Goal: Task Accomplishment & Management: Complete application form

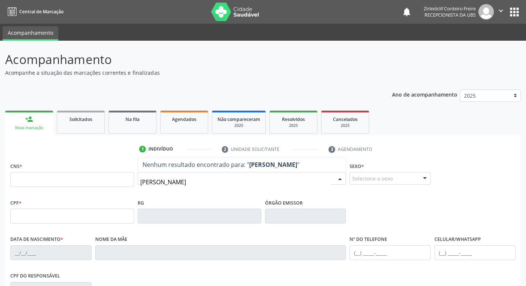
type input "margarida maria da silva"
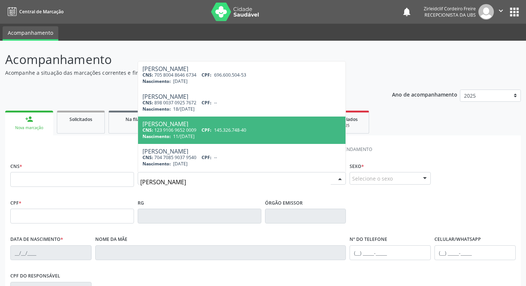
click at [219, 134] on div "Nascimento: 11/12/1968" at bounding box center [242, 136] width 199 height 6
type input "123 9106 9652 0009"
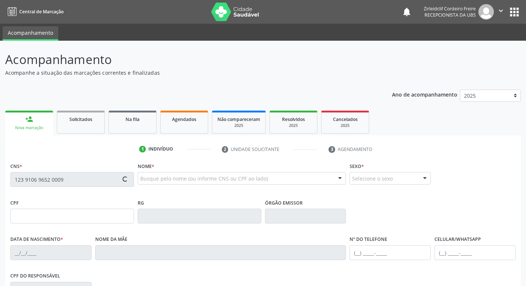
type input "145.326.748-40"
type input "11/12/1968"
type input "Maria Guilhermina da Conceiçao"
type input "(87) 99999-9999"
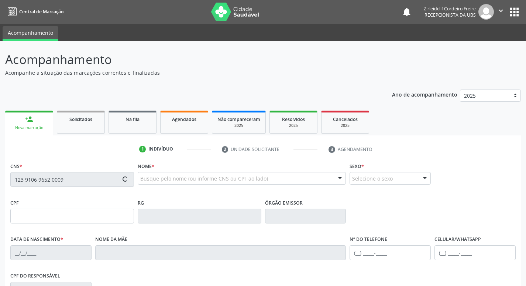
type input "38"
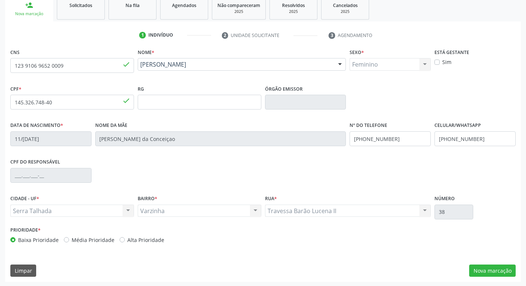
scroll to position [115, 0]
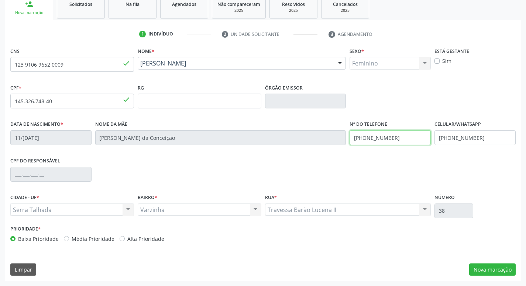
click at [401, 138] on input "(87) 99999-9999" at bounding box center [390, 137] width 81 height 15
type input "(87) 3945-1069"
click at [489, 268] on button "Nova marcação" at bounding box center [493, 269] width 47 height 13
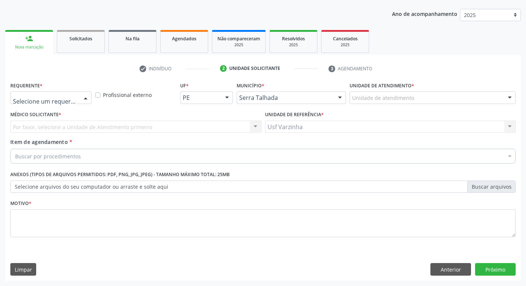
click at [86, 97] on div at bounding box center [85, 98] width 11 height 13
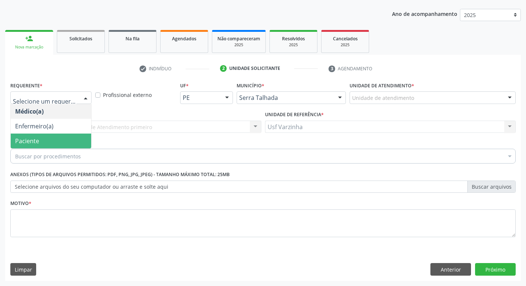
click at [72, 137] on span "Paciente" at bounding box center [51, 140] width 81 height 15
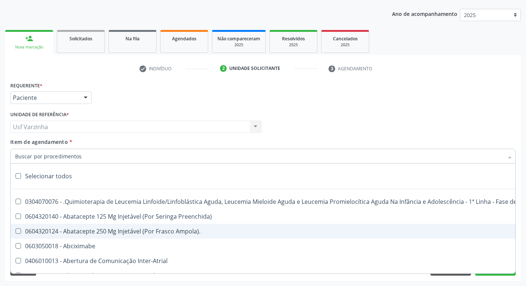
click at [222, 238] on span "0604320124 - Abatacepte 250 Mg Injetável (Por Frasco Ampola)." at bounding box center [303, 231] width 584 height 15
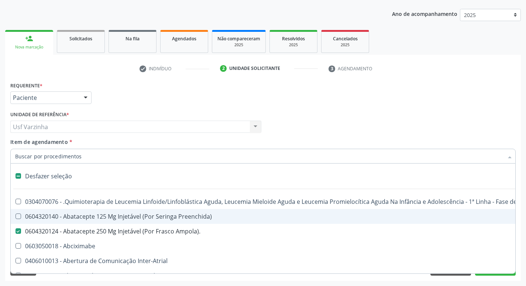
click at [17, 175] on label at bounding box center [19, 176] width 6 height 6
checkbox Ampola\)\ "false"
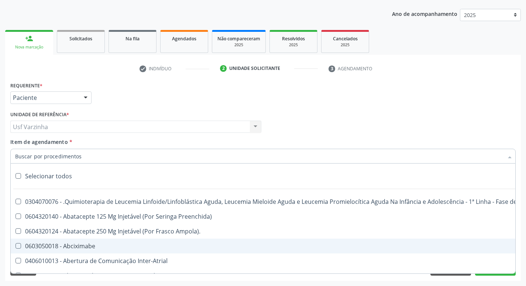
click at [84, 98] on div at bounding box center [85, 98] width 11 height 13
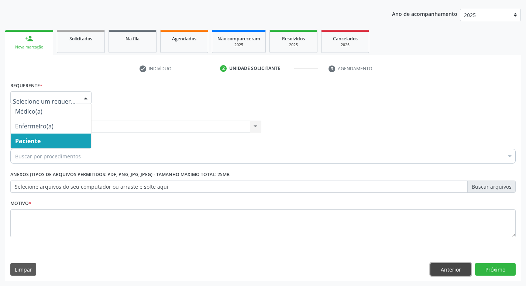
click at [457, 270] on button "Anterior" at bounding box center [451, 269] width 41 height 13
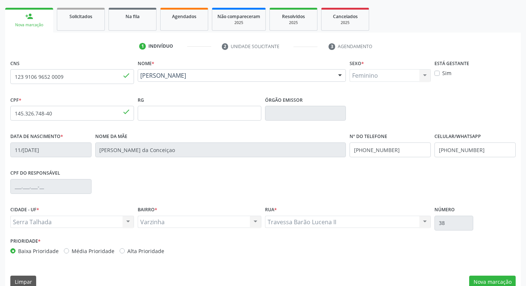
scroll to position [115, 0]
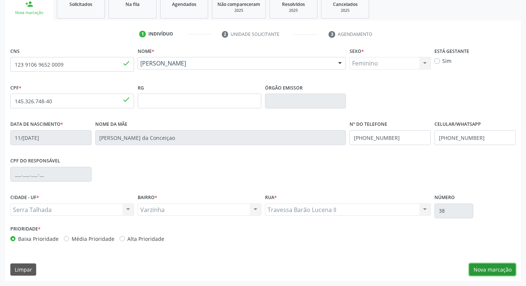
click at [505, 270] on button "Nova marcação" at bounding box center [493, 269] width 47 height 13
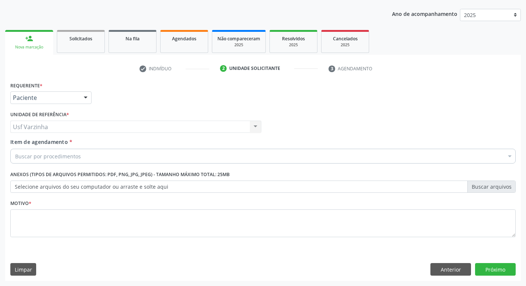
scroll to position [81, 0]
click at [88, 98] on div at bounding box center [85, 98] width 11 height 13
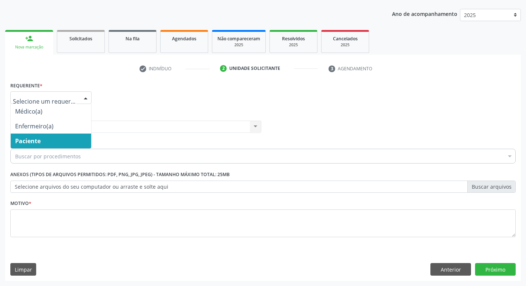
click at [56, 139] on span "Paciente" at bounding box center [51, 140] width 81 height 15
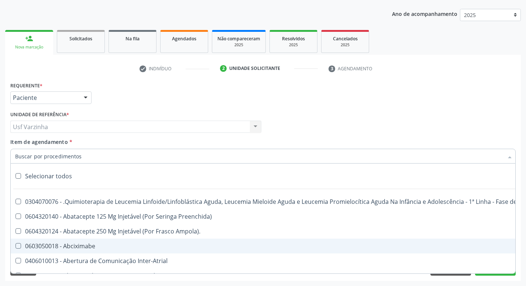
click at [85, 98] on div at bounding box center [85, 98] width 11 height 13
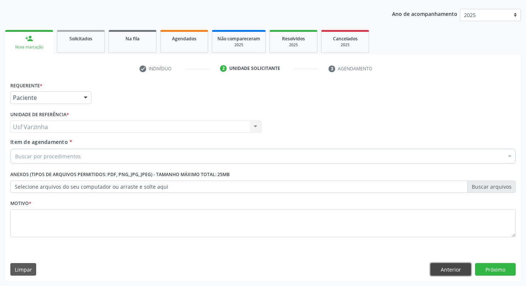
click at [451, 270] on button "Anterior" at bounding box center [451, 269] width 41 height 13
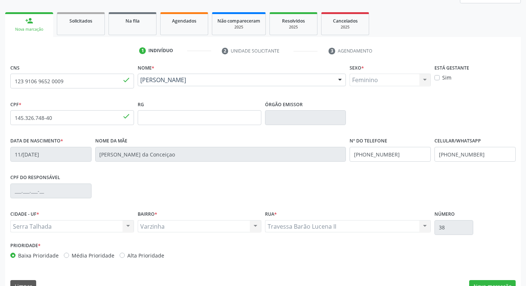
scroll to position [115, 0]
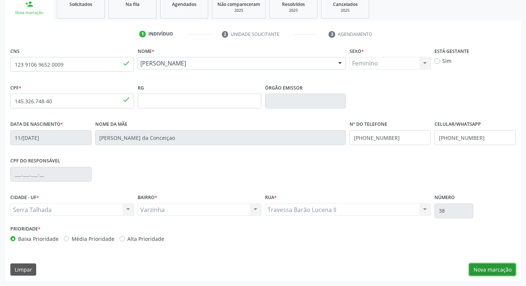
click at [489, 269] on button "Nova marcação" at bounding box center [493, 269] width 47 height 13
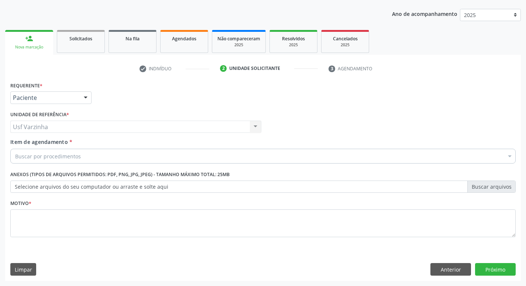
scroll to position [81, 0]
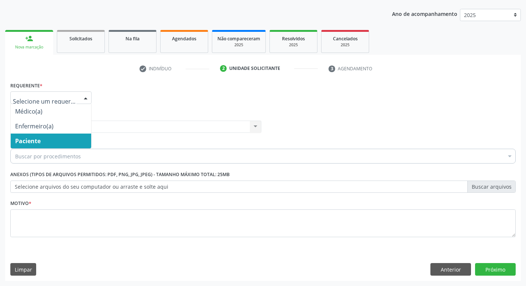
click at [85, 96] on div at bounding box center [85, 98] width 11 height 13
click at [46, 142] on span "Paciente" at bounding box center [51, 140] width 81 height 15
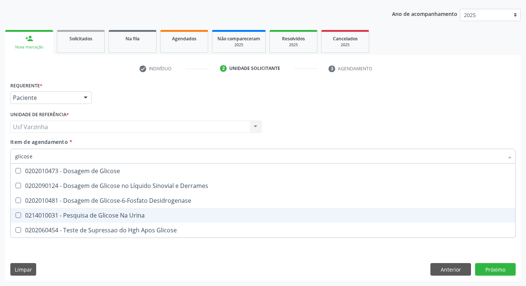
type input "glicose"
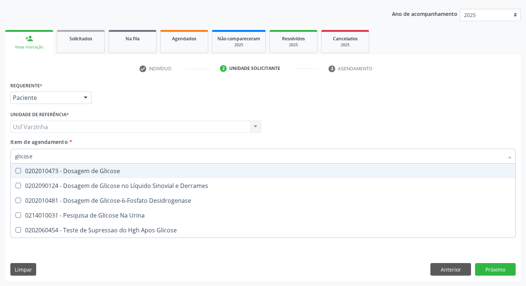
click at [48, 173] on div "0202010473 - Dosagem de Glicose" at bounding box center [263, 171] width 496 height 6
checkbox Glicose "true"
click at [41, 155] on input "glicose" at bounding box center [259, 156] width 489 height 15
type input "glicos"
checkbox Glicose "false"
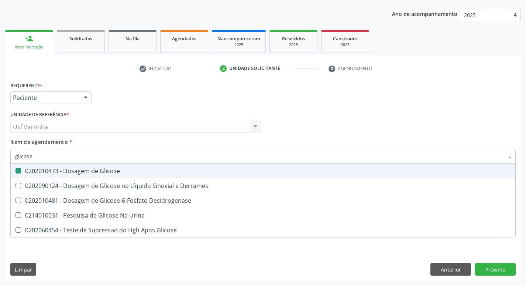
checkbox Desidrogenase "true"
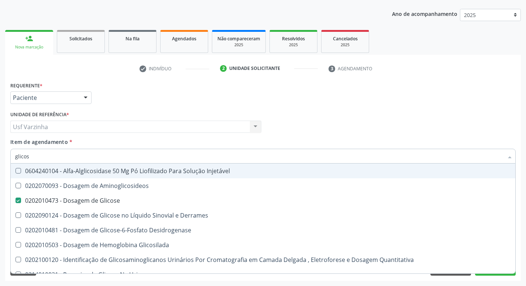
type input "glico"
checkbox Glicose "false"
checkbox Glicosilada "true"
type input "glic"
checkbox Glicosilada "false"
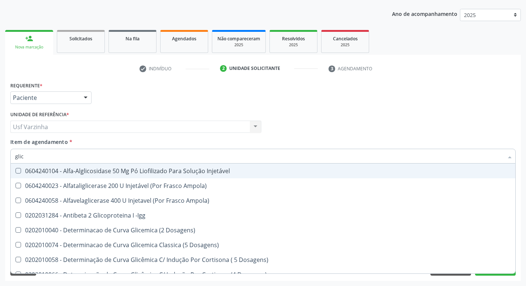
type input "gli"
checkbox Glicose "false"
checkbox Glicosilada "true"
type input "gl"
checkbox Glicose "false"
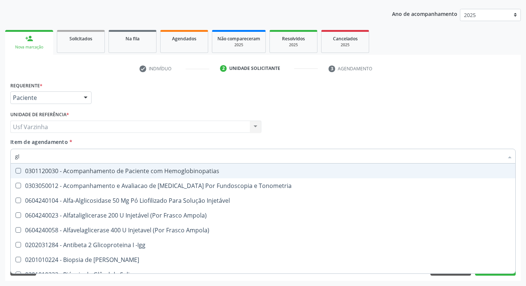
type input "gli"
checkbox \(Confirmatorio\) "true"
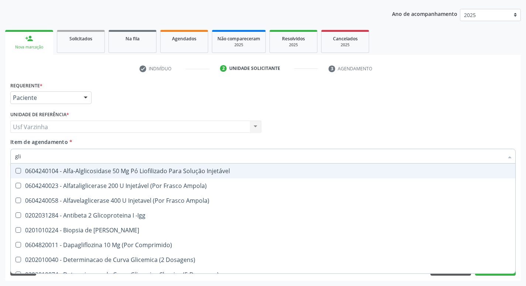
type input "glic"
checkbox Aminoglicosideos "true"
checkbox Glicose "false"
type input "glico"
checkbox Comprimido\) "true"
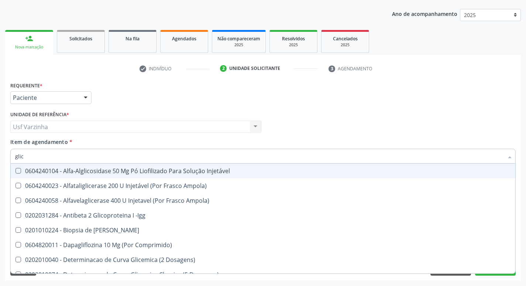
checkbox Aminoglicosideos "false"
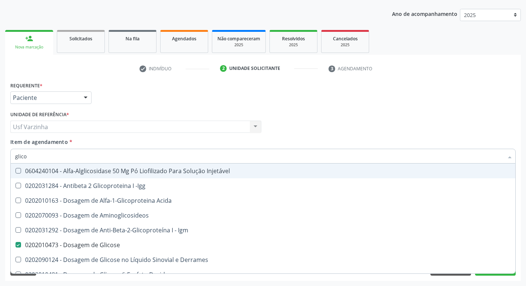
type input "glicos"
checkbox Acida "true"
checkbox Glicose "false"
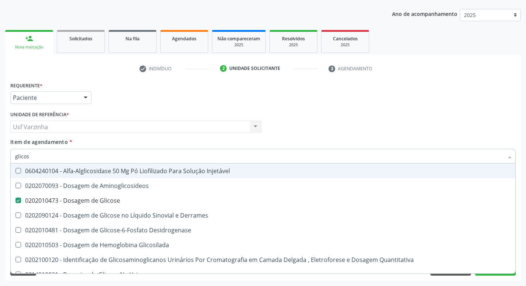
type input "glicose"
checkbox Injetável "true"
checkbox Glicose "false"
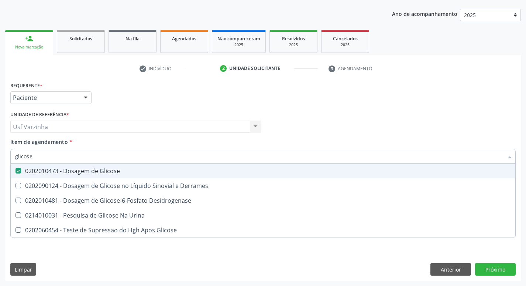
type input "glicos"
checkbox Glicose "false"
checkbox Desidrogenase "true"
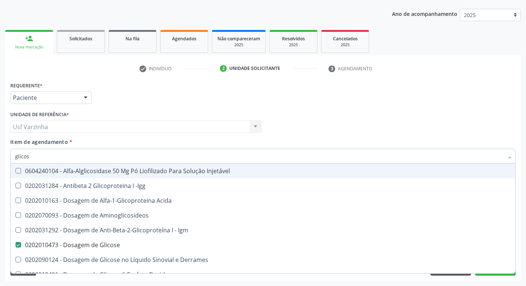
type input "glico"
checkbox Acida "false"
type input "glic"
checkbox Glicose "false"
checkbox Glicose "true"
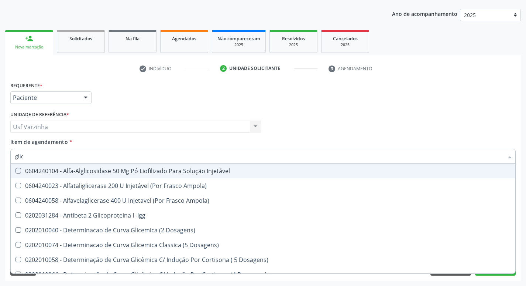
type input "gli"
checkbox Glicose "false"
checkbox Glicosilada "true"
type input "gl"
checkbox Glicose "false"
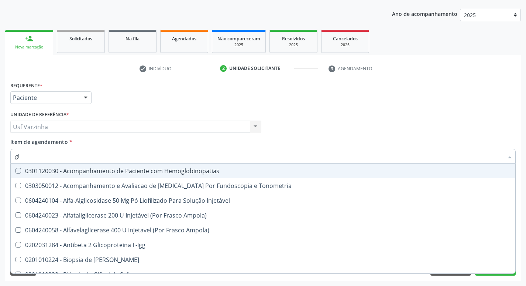
type input "g"
checkbox Glicose "false"
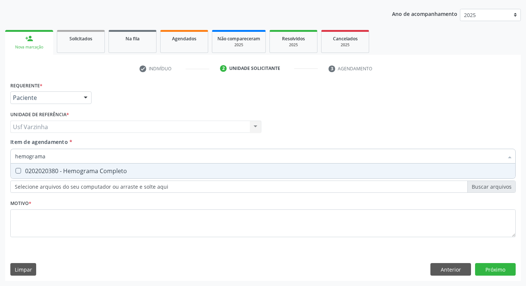
type input "hemograma"
click at [49, 169] on div "0202020380 - Hemograma Completo" at bounding box center [263, 171] width 496 height 6
checkbox Completo "true"
click at [53, 159] on input "hemograma" at bounding box center [259, 156] width 489 height 15
type input "h"
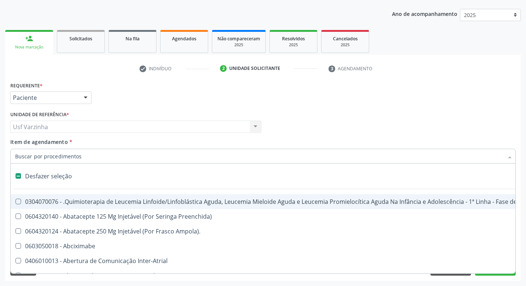
checkbox Manutenção "false"
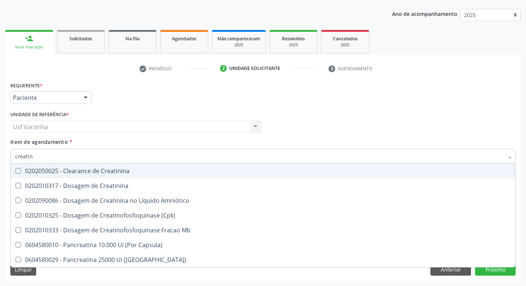
type input "creatini"
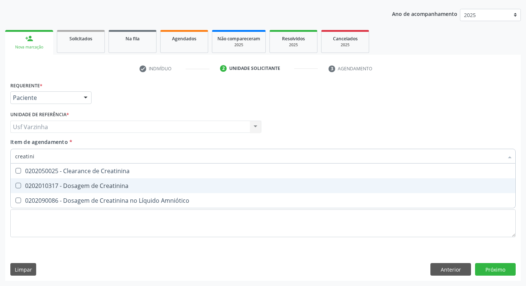
click at [69, 183] on div "0202010317 - Dosagem de Creatinina" at bounding box center [263, 186] width 496 height 6
checkbox Creatinina "true"
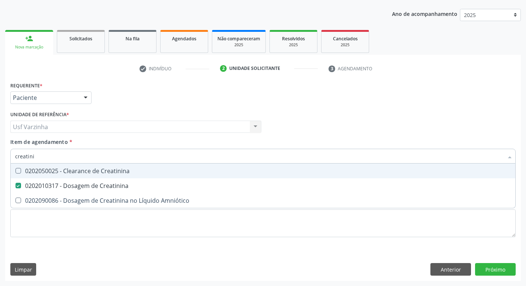
click at [37, 155] on input "creatini" at bounding box center [259, 156] width 489 height 15
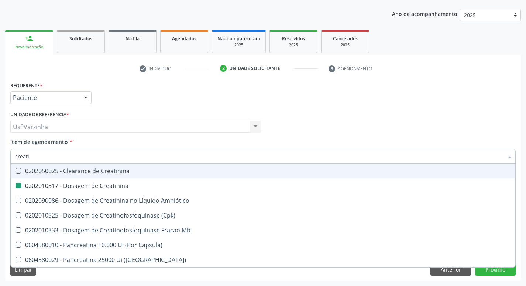
type input "creat"
checkbox Creatinina "false"
checkbox \(Cpk\) "true"
type input "crea"
checkbox \(Cpk\) "false"
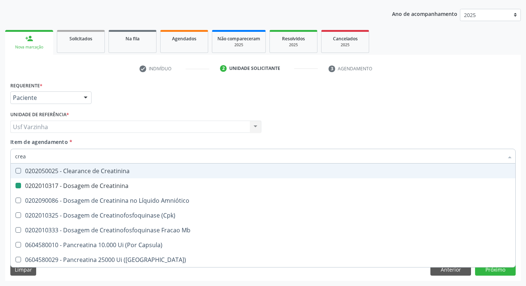
checkbox Capsula\) "true"
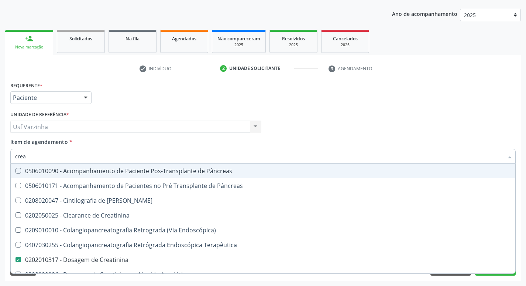
type input "cre"
checkbox Creatinina "false"
checkbox Oncologia "true"
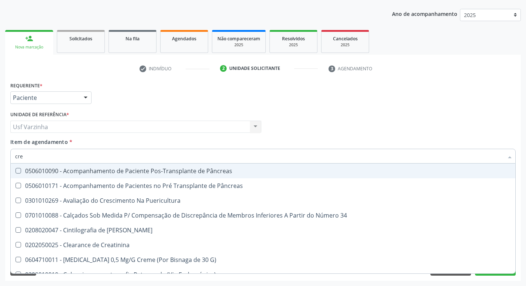
type input "cr"
checkbox Creatinina "false"
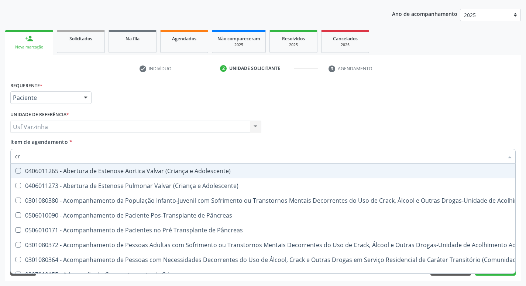
type input "c"
checkbox Creatinina "false"
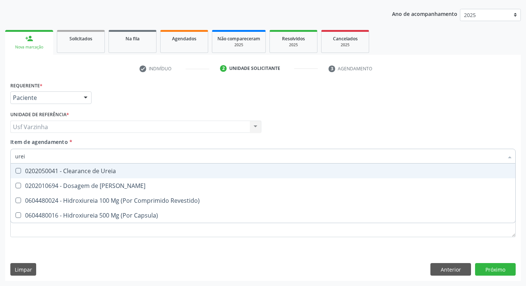
type input "ureia"
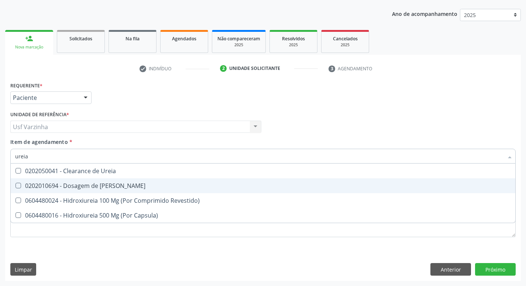
drag, startPoint x: 60, startPoint y: 184, endPoint x: 48, endPoint y: 175, distance: 15.0
click at [60, 184] on div "0202010694 - Dosagem de Ureia" at bounding box center [263, 186] width 496 height 6
checkbox Ureia "true"
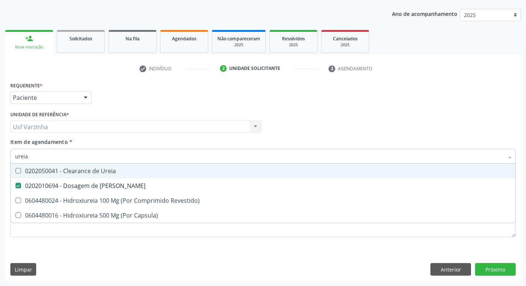
click at [34, 149] on input "ureia" at bounding box center [259, 156] width 489 height 15
type input "ure"
checkbox Ureia "false"
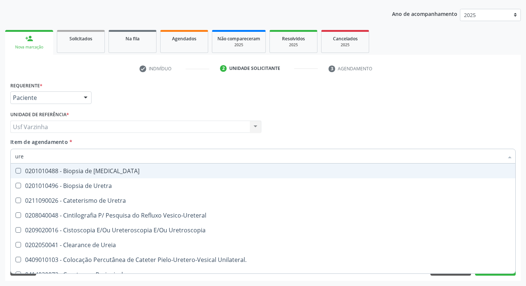
type input "ur"
checkbox Ureia "false"
type input "u"
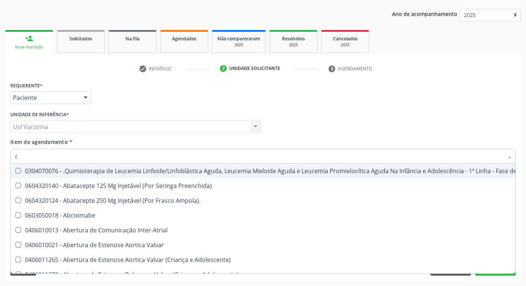
type input "co"
checkbox Creatinina "true"
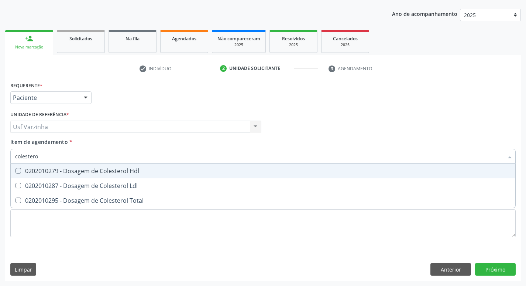
type input "colesterol"
click at [30, 169] on div "0202010279 - Dosagem de Colesterol Hdl" at bounding box center [263, 171] width 496 height 6
checkbox Hdl "true"
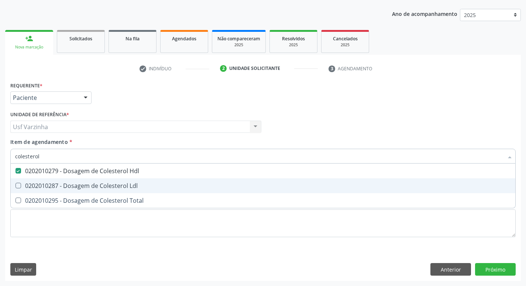
click at [30, 187] on div "0202010287 - Dosagem de Colesterol Ldl" at bounding box center [263, 186] width 496 height 6
checkbox Ldl "true"
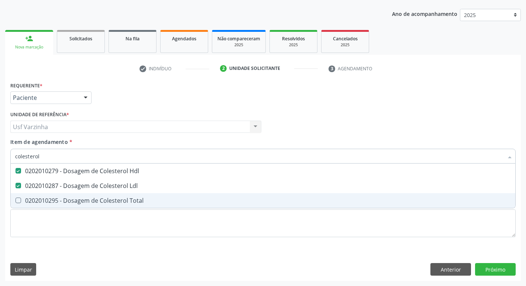
click at [32, 202] on div "0202010295 - Dosagem de Colesterol Total" at bounding box center [263, 200] width 496 height 6
checkbox Total "true"
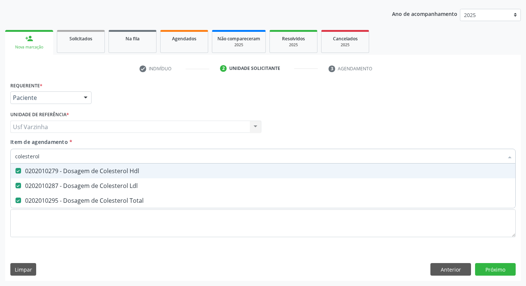
click at [42, 157] on input "colesterol" at bounding box center [259, 156] width 489 height 15
type input "cole"
checkbox Hdl "false"
checkbox Ldl "false"
checkbox Total "false"
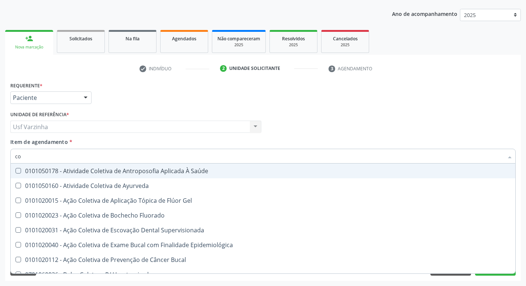
type input "c"
checkbox Hdl "false"
checkbox Ldl "false"
checkbox Total "false"
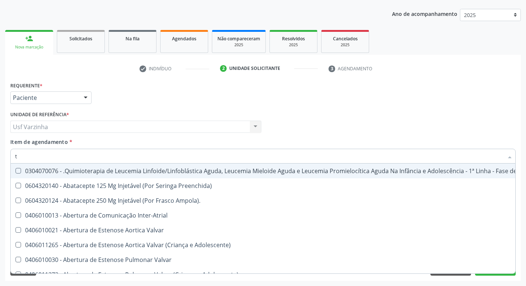
type input "tg"
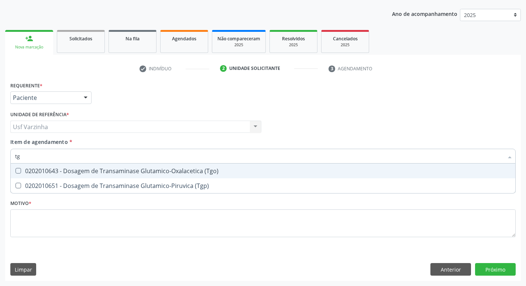
click at [65, 172] on div "0202010643 - Dosagem de Transaminase Glutamico-Oxalacetica (Tgo)" at bounding box center [263, 171] width 496 height 6
checkbox \(Tgo\) "true"
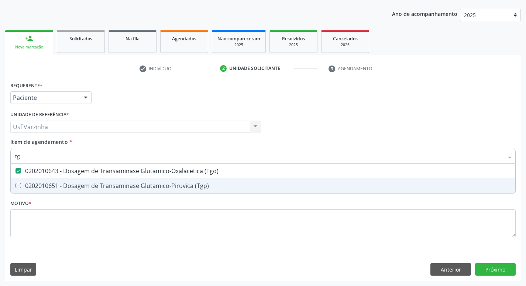
click at [60, 183] on div "0202010651 - Dosagem de Transaminase Glutamico-Piruvica (Tgp)" at bounding box center [263, 186] width 496 height 6
checkbox \(Tgp\) "true"
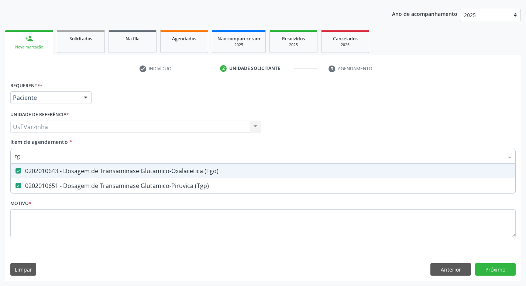
click at [33, 155] on input "tg" at bounding box center [259, 156] width 489 height 15
type input "t"
checkbox \(Tgo\) "false"
checkbox \(Tgp\) "false"
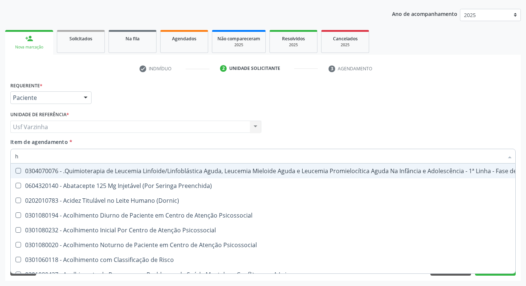
type input "he"
checkbox Removível "true"
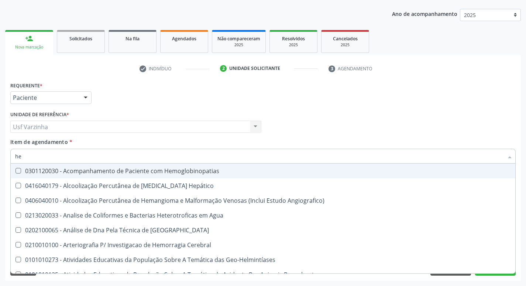
type input "hem"
checkbox II "true"
checkbox Completo "false"
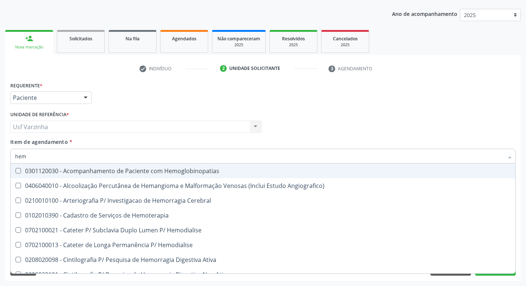
type input "hemo"
checkbox Retro-Retal "true"
checkbox Completo "false"
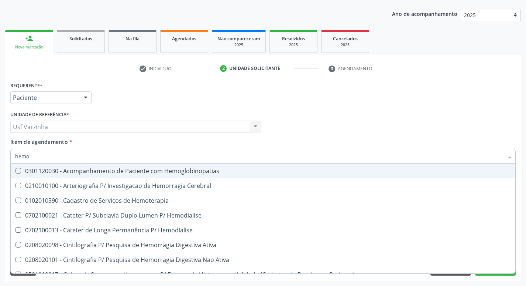
type input "hemog"
checkbox Carboxi-Hemoglobina "true"
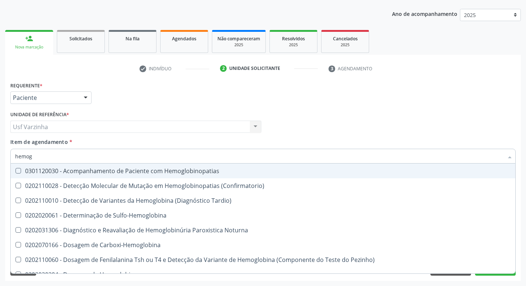
type input "hemogl"
checkbox Completo "false"
type input "hemoglob"
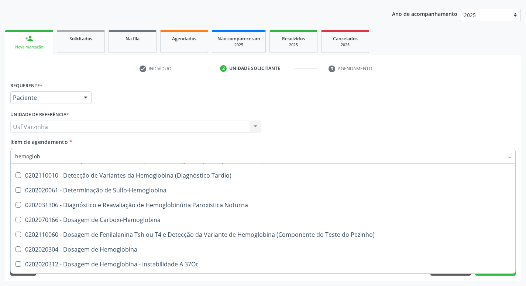
scroll to position [74, 0]
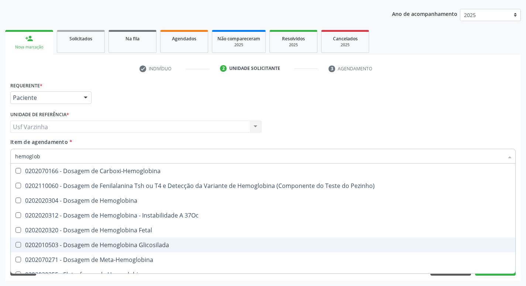
click at [142, 242] on div "0202010503 - Dosagem de Hemoglobina Glicosilada" at bounding box center [263, 245] width 496 height 6
checkbox Glicosilada "true"
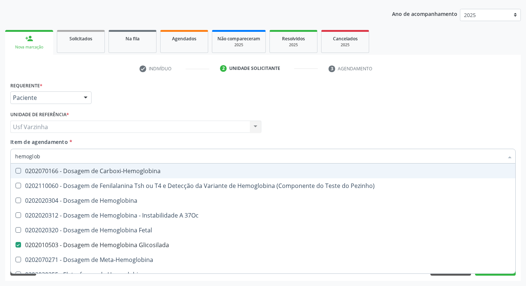
click at [51, 156] on input "hemoglob" at bounding box center [259, 156] width 489 height 15
type input "hemog"
checkbox S "true"
type input "h"
checkbox Glicosilada "false"
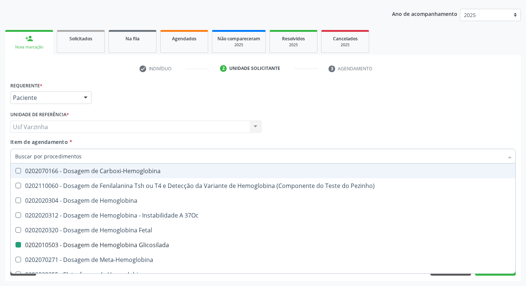
checkbox S "false"
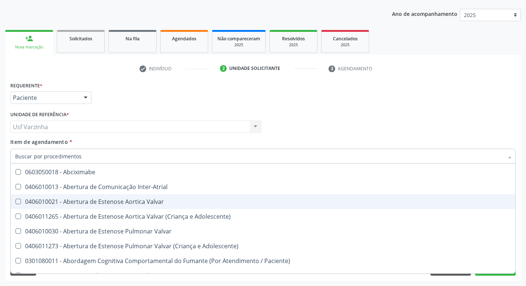
scroll to position [105, 0]
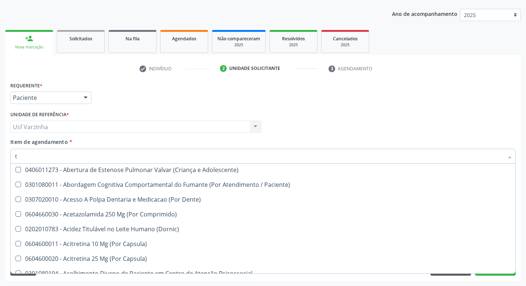
type input "tr"
checkbox Ii\) "true"
checkbox Grupo "true"
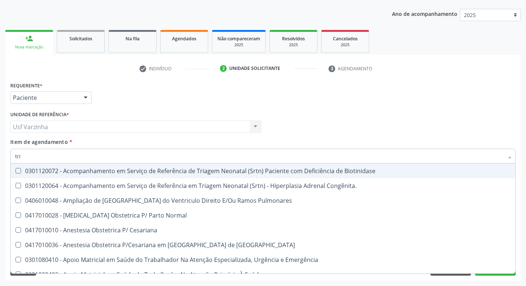
type input "trig"
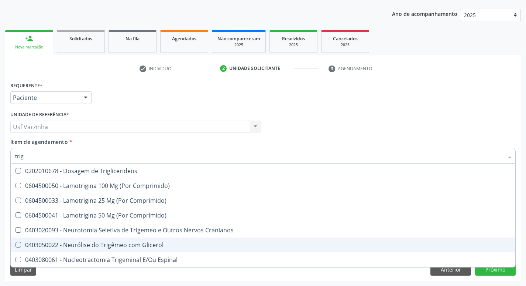
scroll to position [0, 0]
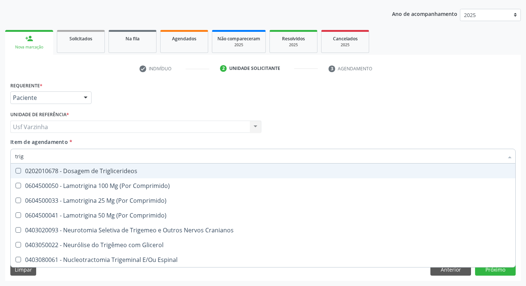
click at [76, 171] on div "0202010678 - Dosagem de Triglicerideos" at bounding box center [263, 171] width 496 height 6
checkbox Triglicerideos "true"
click at [49, 156] on input "trig" at bounding box center [259, 156] width 489 height 15
type input "tri"
checkbox Triglicerideos "false"
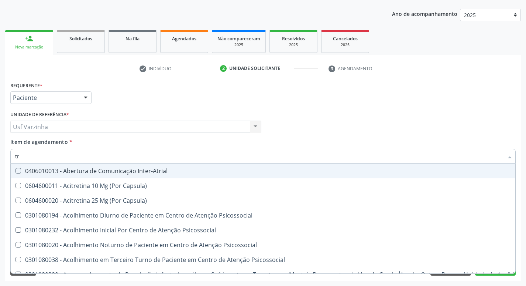
type input "t"
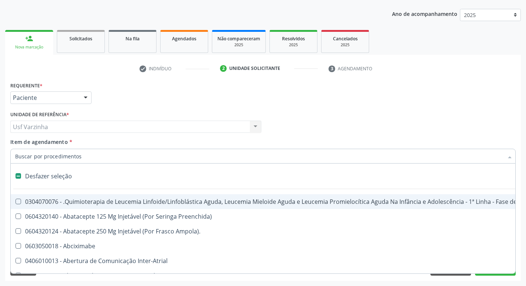
checkbox Especializada "false"
checkbox Básica "false"
type input "u"
checkbox Leprae "true"
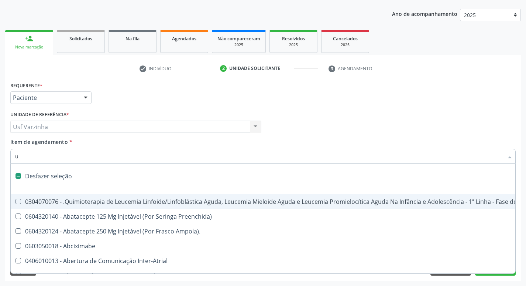
checkbox Laboratorial "true"
checkbox Hpv "true"
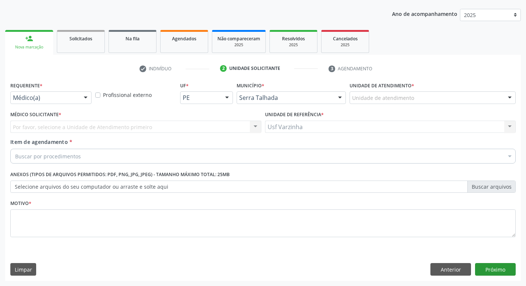
scroll to position [81, 0]
click at [85, 99] on div at bounding box center [85, 98] width 11 height 13
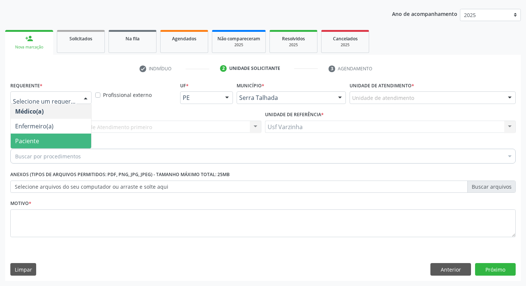
click at [63, 141] on span "Paciente" at bounding box center [51, 140] width 81 height 15
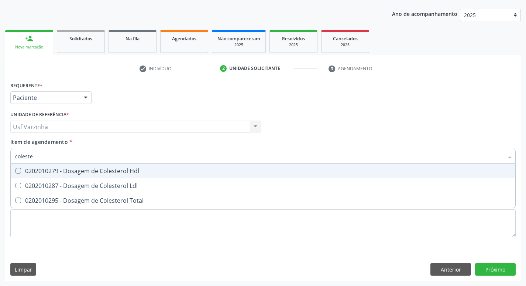
type input "colester"
drag, startPoint x: 26, startPoint y: 170, endPoint x: 18, endPoint y: 182, distance: 15.0
click at [25, 171] on div "0202010279 - Dosagem de Colesterol Hdl" at bounding box center [263, 171] width 496 height 6
checkbox Hdl "true"
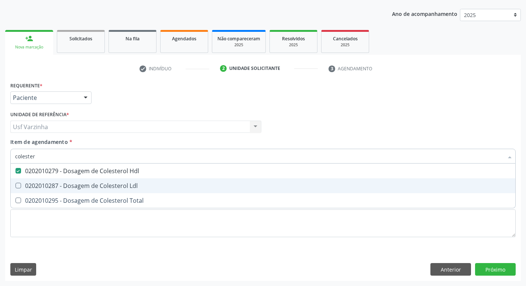
click at [17, 183] on Ldl at bounding box center [19, 186] width 6 height 6
click at [16, 183] on Ldl "checkbox" at bounding box center [13, 185] width 5 height 5
checkbox Ldl "true"
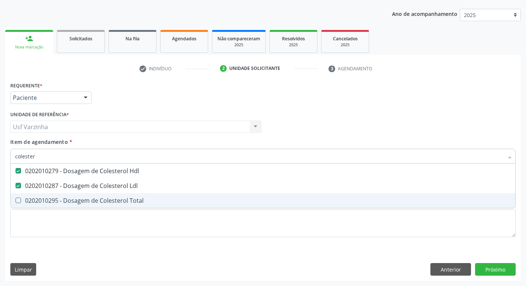
drag, startPoint x: 18, startPoint y: 197, endPoint x: 29, endPoint y: 186, distance: 15.4
click at [19, 197] on span "0202010295 - Dosagem de Colesterol Total" at bounding box center [263, 200] width 505 height 15
checkbox Total "true"
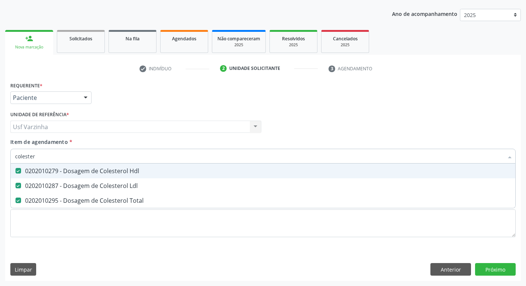
click at [41, 159] on input "colester" at bounding box center [259, 156] width 489 height 15
type input "cole"
checkbox Hdl "false"
checkbox Ldl "false"
checkbox Total "false"
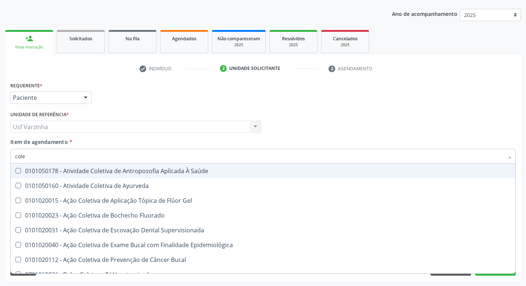
type input "col"
checkbox Hdl "false"
checkbox Ldl "false"
checkbox Total "false"
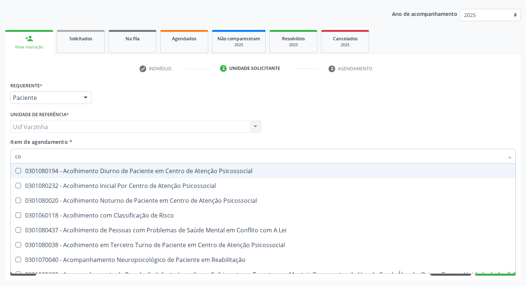
type input "c"
checkbox Hdl "false"
checkbox Ldl "false"
checkbox Total "false"
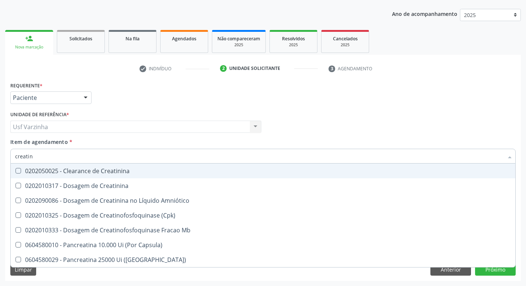
type input "creatini"
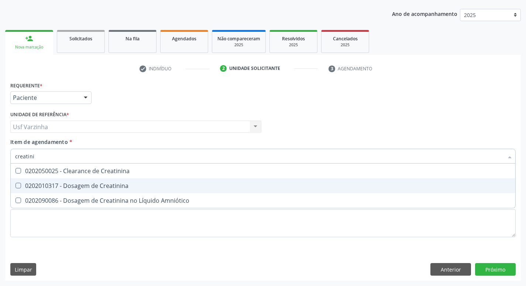
drag, startPoint x: 82, startPoint y: 185, endPoint x: 68, endPoint y: 175, distance: 17.7
click at [82, 185] on div "0202010317 - Dosagem de Creatinina" at bounding box center [263, 186] width 496 height 6
checkbox Creatinina "true"
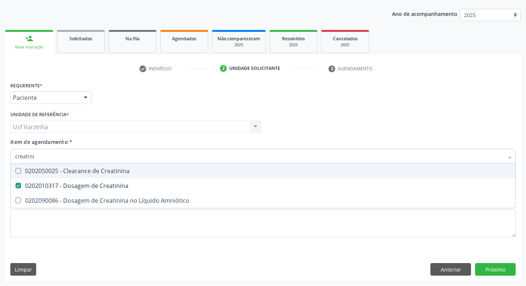
click at [44, 154] on input "creatini" at bounding box center [259, 156] width 489 height 15
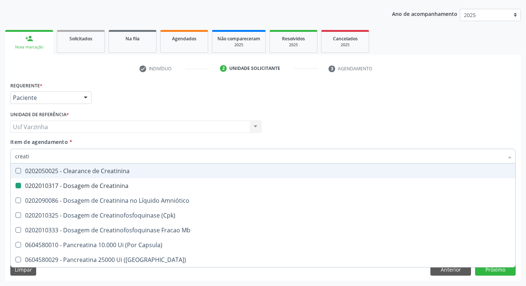
type input "creat"
checkbox Creatinina "false"
checkbox \(Cpk\) "true"
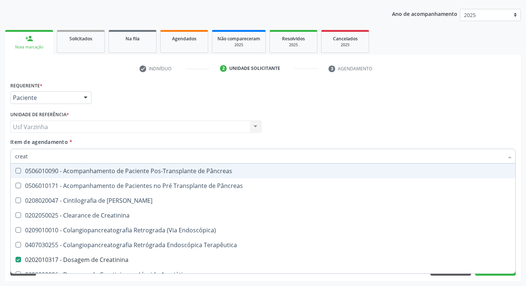
type input "crea"
checkbox Creatinina "false"
checkbox Creatinina "true"
type input "cre"
checkbox Creatinina "false"
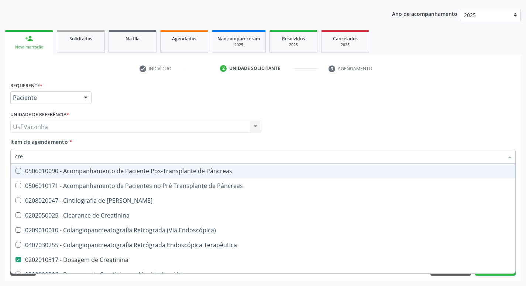
checkbox Oncologia "true"
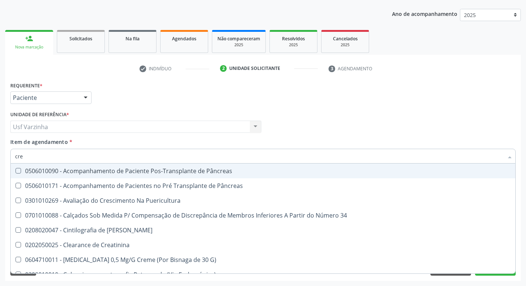
type input "cr"
checkbox Creatinina "false"
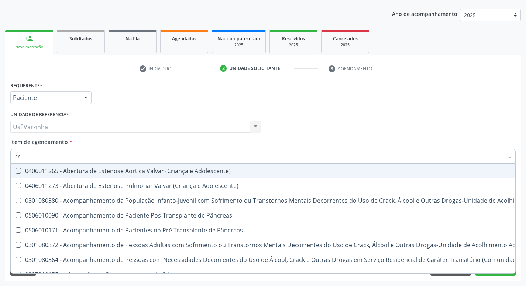
type input "c"
checkbox Creatinina "false"
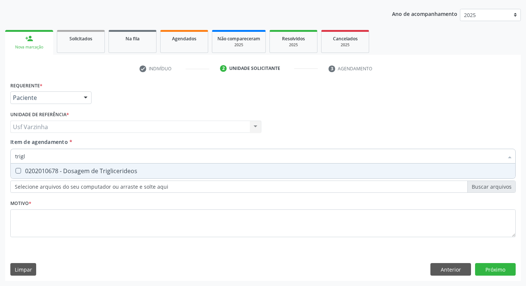
type input "trigli"
click at [27, 170] on div "0202010678 - Dosagem de Triglicerideos" at bounding box center [263, 171] width 496 height 6
checkbox Triglicerideos "true"
click at [33, 157] on input "trigli" at bounding box center [259, 156] width 489 height 15
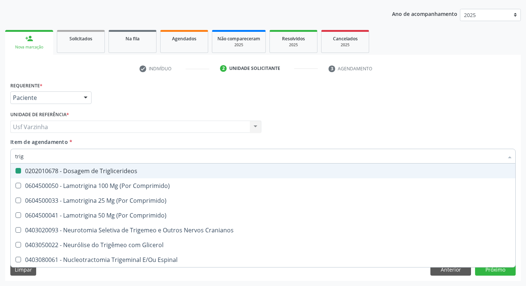
type input "tri"
checkbox Triglicerideos "false"
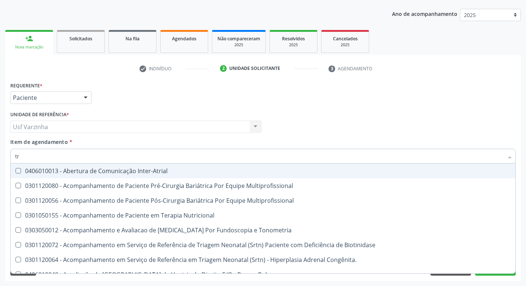
type input "t"
checkbox Triglicerideos "false"
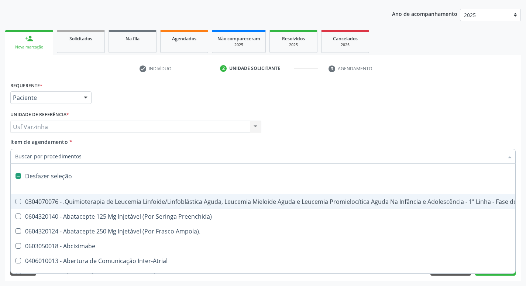
type input "g"
checkbox Linha "true"
checkbox Infusão "true"
checkbox Urostomizados "true"
checkbox Revestido\) "true"
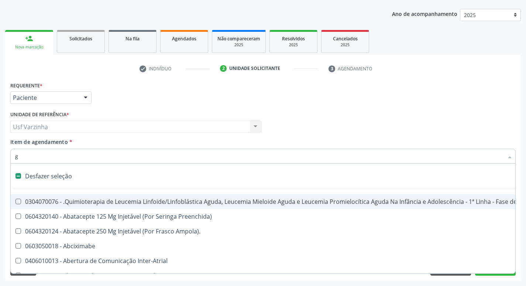
checkbox Capsula\) "true"
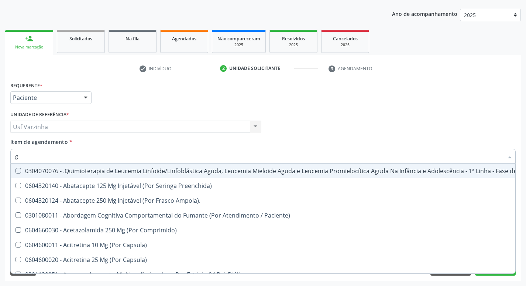
type input "gl"
checkbox Pé "true"
type input "gli"
checkbox Multiprofissional "true"
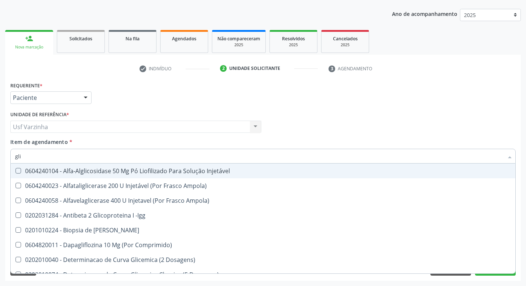
type input "glic"
checkbox Derrames "true"
checkbox Triglicerideos "false"
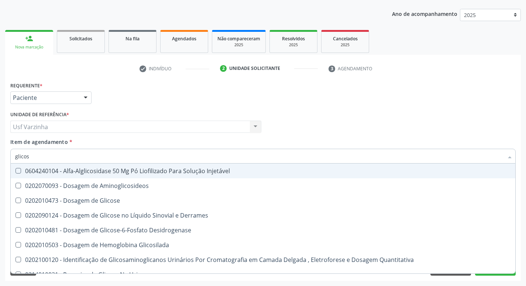
type input "glicose"
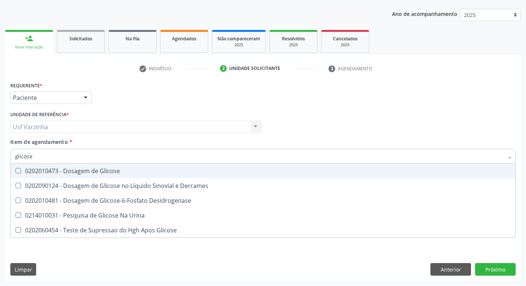
click at [27, 171] on div "0202010473 - Dosagem de Glicose" at bounding box center [263, 171] width 496 height 6
checkbox Glicose "true"
click at [51, 157] on input "glicose" at bounding box center [259, 156] width 489 height 15
type input "glicos"
checkbox Glicose "false"
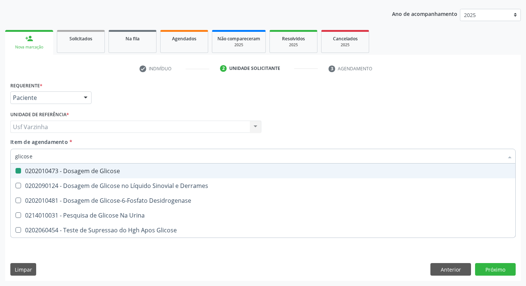
checkbox Desidrogenase "true"
type input "glico"
checkbox Desidrogenase "false"
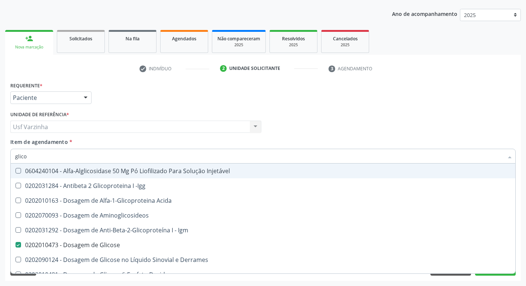
type input "glic"
checkbox Glicose "false"
checkbox Glicose "true"
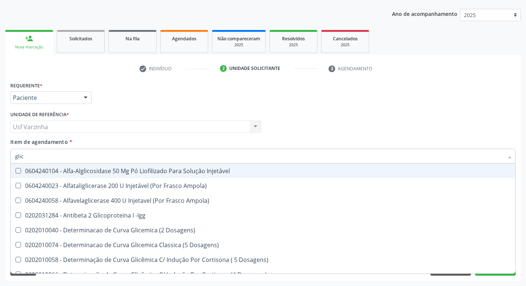
type input "gli"
checkbox Glicose "false"
checkbox Glicosilada "true"
checkbox Triglicerideos "false"
checkbox Delgada\) "true"
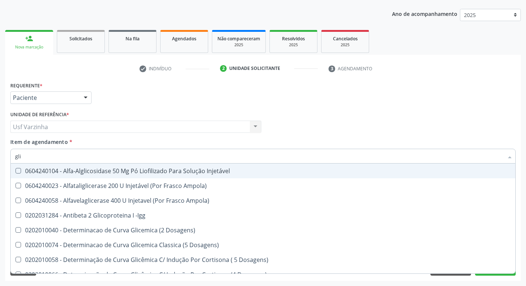
type input "gl"
checkbox Glicosilada "false"
checkbox Delgada\) "false"
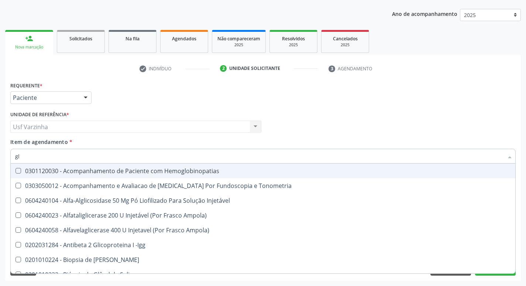
type input "g"
checkbox Glicose "false"
checkbox Triglicerideos "false"
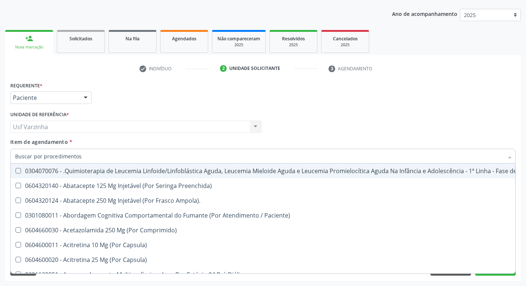
checkbox Hdl "false"
checkbox Ldl "false"
checkbox Total "false"
checkbox Creatinina "false"
checkbox Glicose "false"
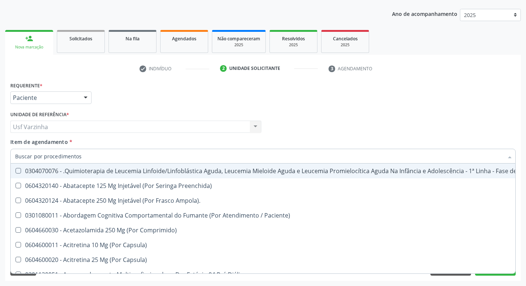
checkbox Triglicerideos "false"
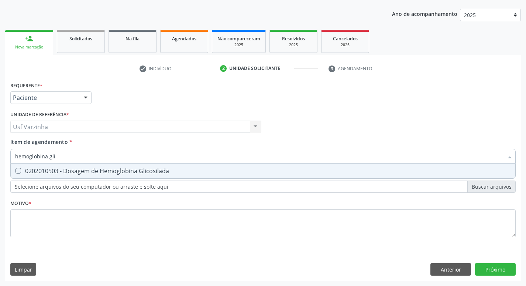
type input "hemoglobina glic"
click at [42, 170] on div "0202010503 - Dosagem de Hemoglobina Glicosilada" at bounding box center [263, 171] width 496 height 6
checkbox Glicosilada "true"
click at [61, 153] on input "hemoglobina glic" at bounding box center [259, 156] width 489 height 15
type input "hemoglobi"
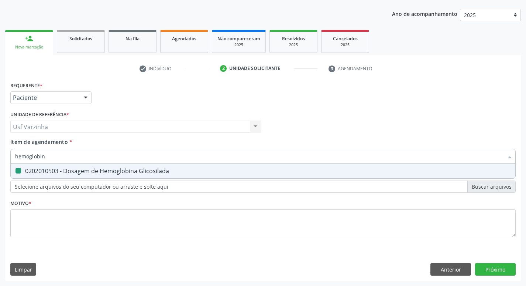
checkbox Glicosilada "false"
type input "h"
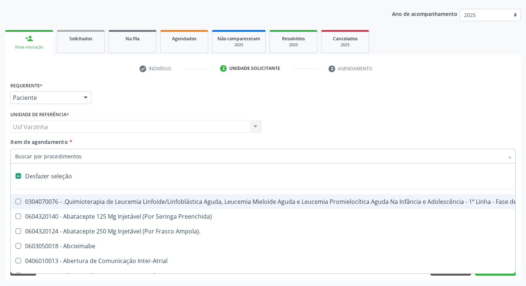
type input "h"
checkbox B "true"
checkbox Fibrinogênio "true"
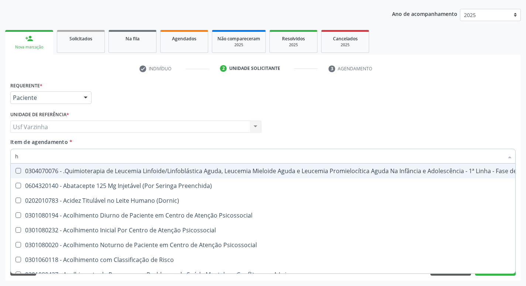
type input "he"
checkbox Pulmão "true"
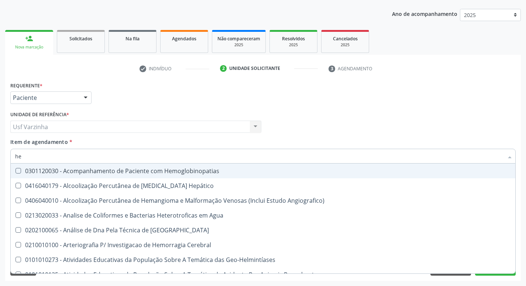
type input "hem"
checkbox \(Qualitativo\) "true"
checkbox Glicosilada "false"
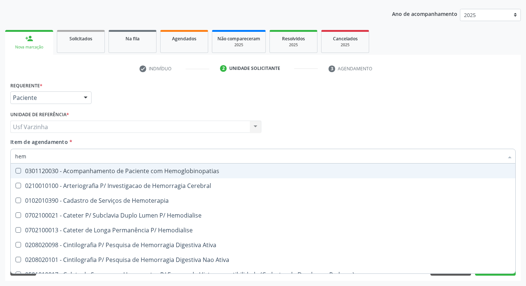
type input "hemo"
checkbox Glicosilada "true"
checkbox Semana\) "false"
type input "hemog"
checkbox Tardio\) "true"
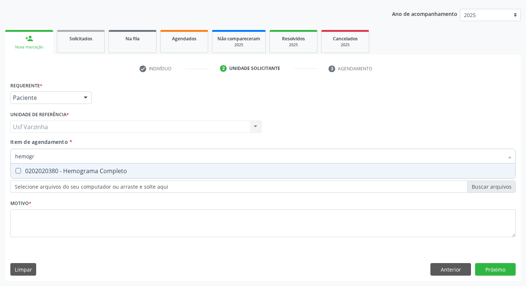
type input "hemogra"
click at [57, 171] on div "0202020380 - Hemograma Completo" at bounding box center [263, 171] width 496 height 6
checkbox Completo "true"
click at [46, 157] on input "hemogra" at bounding box center [259, 156] width 489 height 15
type input "hemog"
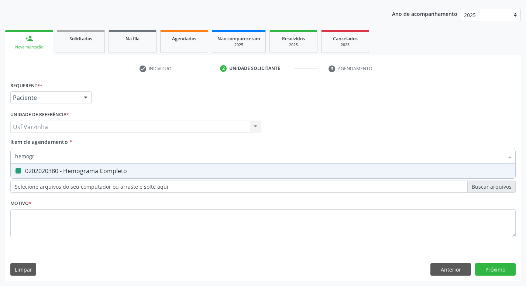
checkbox Completo "false"
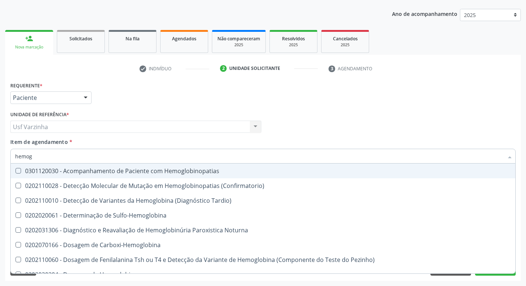
type input "hemo"
checkbox Glicosilada "false"
checkbox Completo "false"
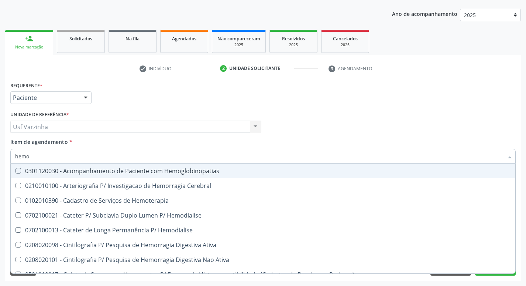
type input "hem"
checkbox Glicosilada "false"
checkbox Semana\) "true"
checkbox Completo "false"
checkbox Elástica "true"
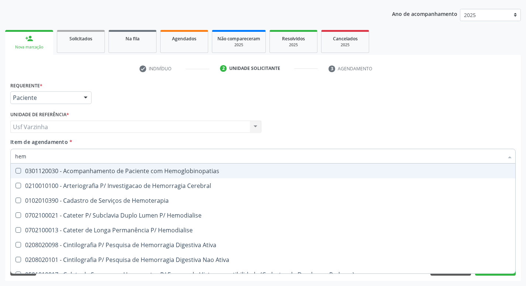
type input "he"
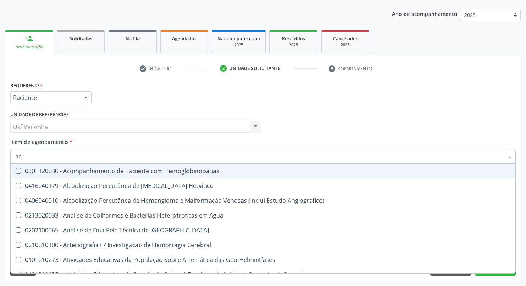
checkbox \(Qualitativo\) "false"
checkbox Glicosilada "true"
checkbox II "false"
type input "h"
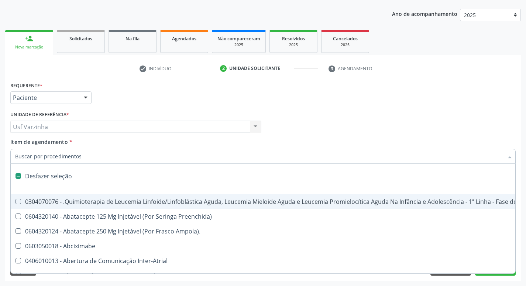
checkbox Cística "false"
checkbox Quadril "false"
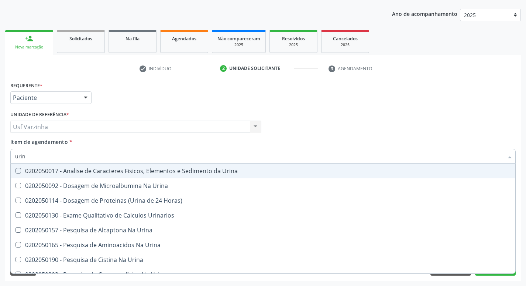
type input "urina"
click at [25, 170] on div "0202050017 - Analise de Caracteres Fisicos, Elementos e Sedimento da Urina" at bounding box center [263, 171] width 496 height 6
checkbox Urina "true"
click at [47, 155] on input "urina" at bounding box center [259, 156] width 489 height 15
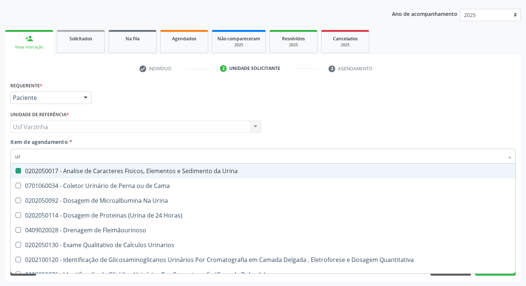
type input "u"
checkbox Urina "false"
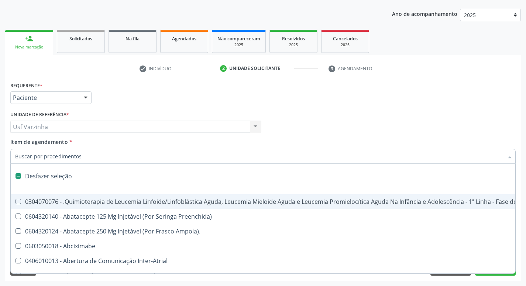
click at [87, 98] on div at bounding box center [85, 98] width 11 height 13
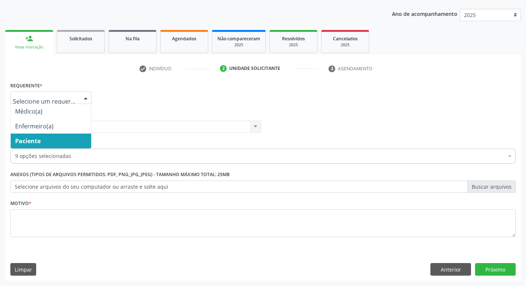
checkbox Hdl "true"
checkbox Ldl "true"
checkbox Total "true"
checkbox Creatinina "true"
checkbox Triglicerideos "true"
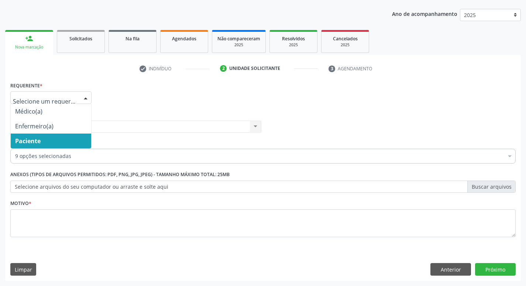
checkbox Glicose "true"
checkbox Glicosilada "true"
checkbox Completo "true"
checkbox Urina "true"
checkbox Oncologia "false"
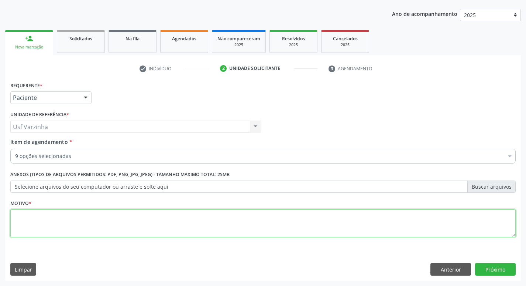
click at [28, 219] on textarea at bounding box center [263, 223] width 506 height 28
type textarea "rastreio"
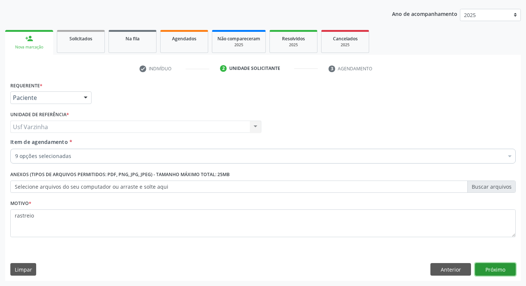
click at [487, 265] on button "Próximo" at bounding box center [495, 269] width 41 height 13
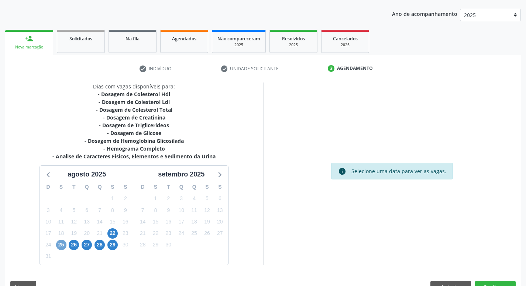
click at [62, 243] on span "25" at bounding box center [61, 244] width 10 height 10
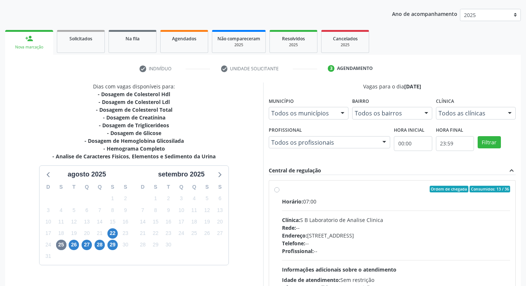
click at [282, 188] on label "Ordem de chegada Consumidos: 13 / 36 Horário: 07:00 Clínica: S B Laboratorio de…" at bounding box center [396, 241] width 229 height 113
click at [277, 188] on input "Ordem de chegada Consumidos: 13 / 36 Horário: 07:00 Clínica: S B Laboratorio de…" at bounding box center [277, 188] width 5 height 7
radio input "true"
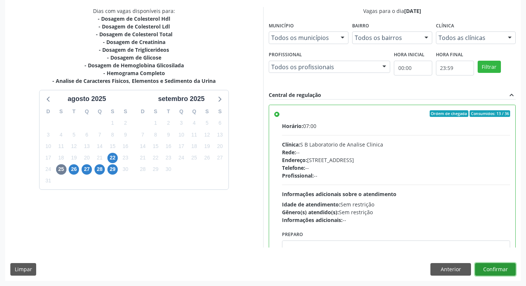
click at [493, 268] on button "Confirmar" at bounding box center [495, 269] width 41 height 13
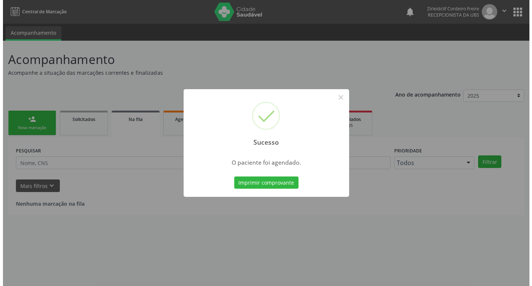
scroll to position [0, 0]
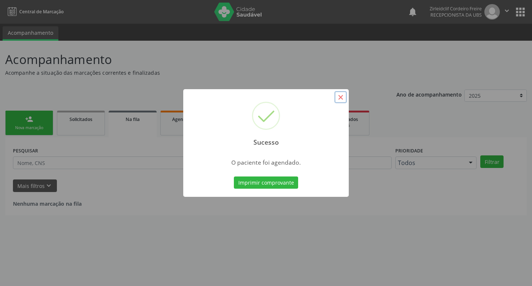
click at [342, 98] on button "×" at bounding box center [340, 97] width 13 height 13
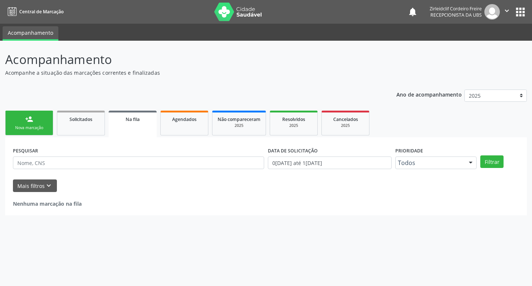
click at [35, 126] on div "Nova marcação" at bounding box center [29, 128] width 37 height 6
